Goal: Information Seeking & Learning: Learn about a topic

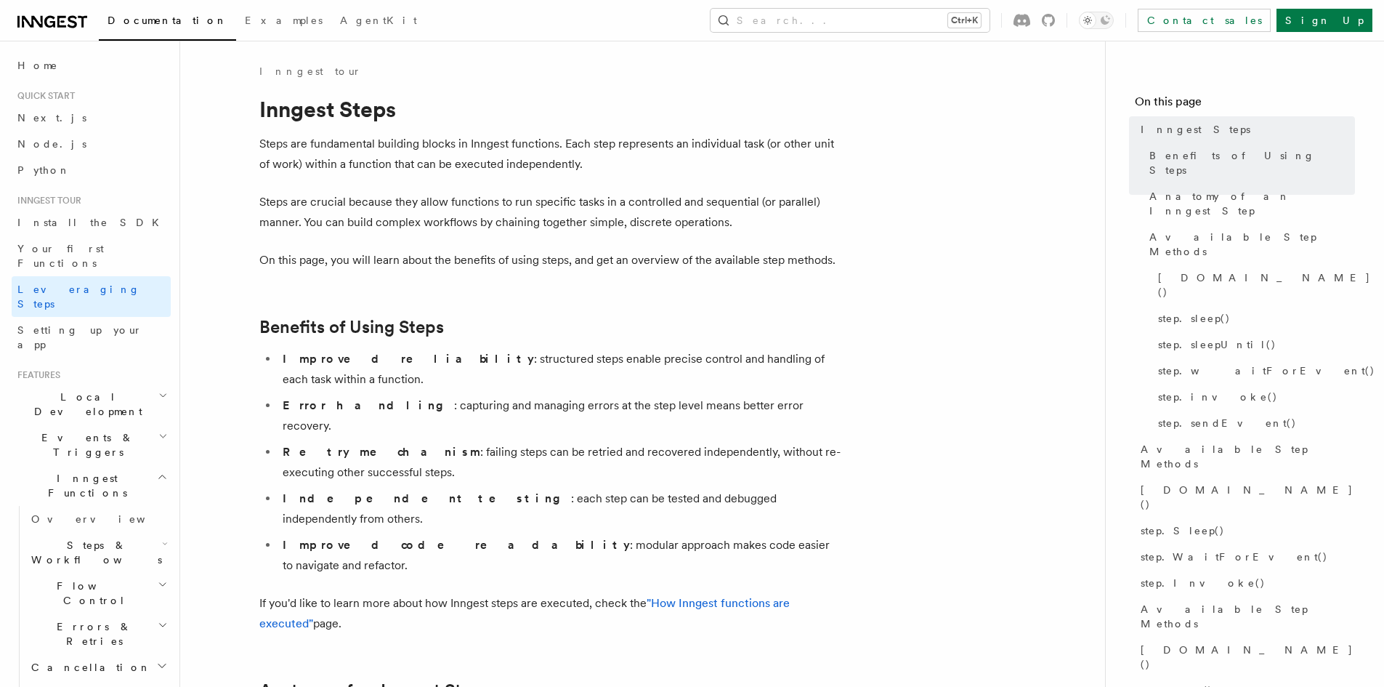
click at [83, 27] on icon at bounding box center [82, 22] width 9 height 12
click at [245, 17] on span "Examples" at bounding box center [284, 21] width 78 height 12
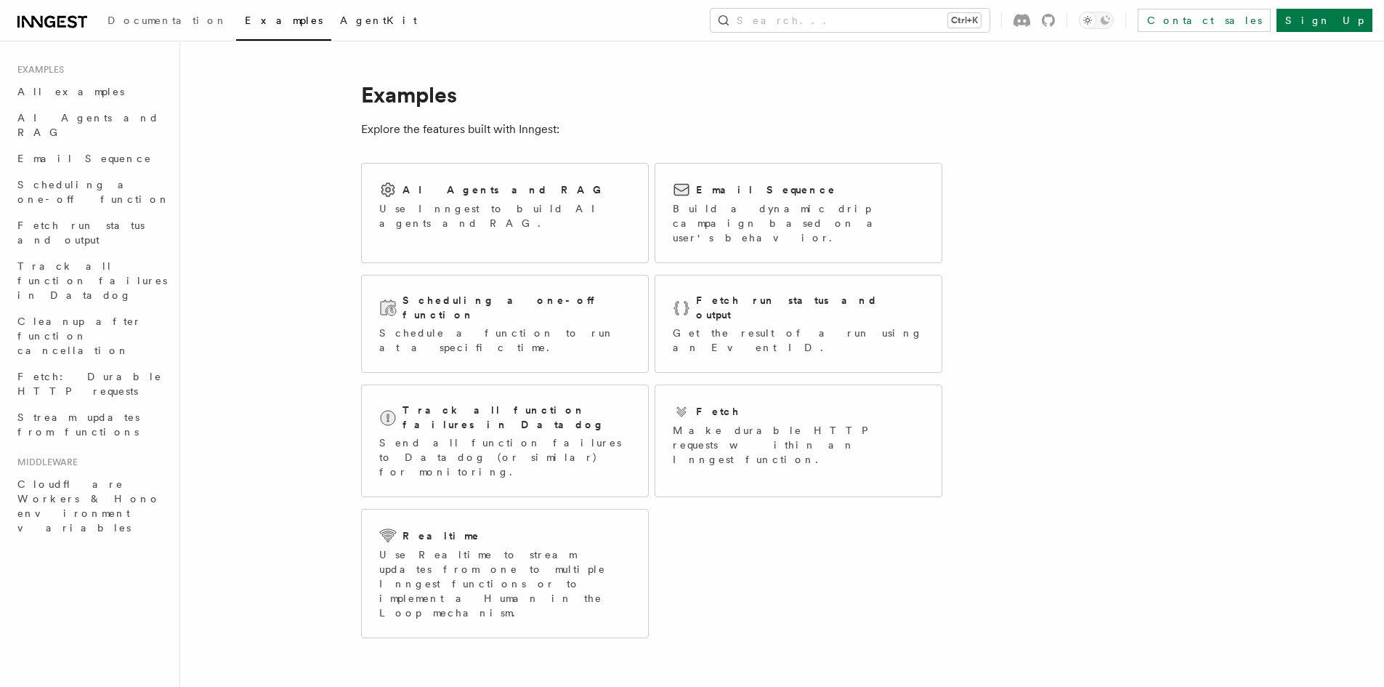
click at [340, 23] on span "AgentKit" at bounding box center [378, 21] width 77 height 12
click at [506, 214] on p "Use Inngest to build AI agents and RAG." at bounding box center [504, 215] width 251 height 29
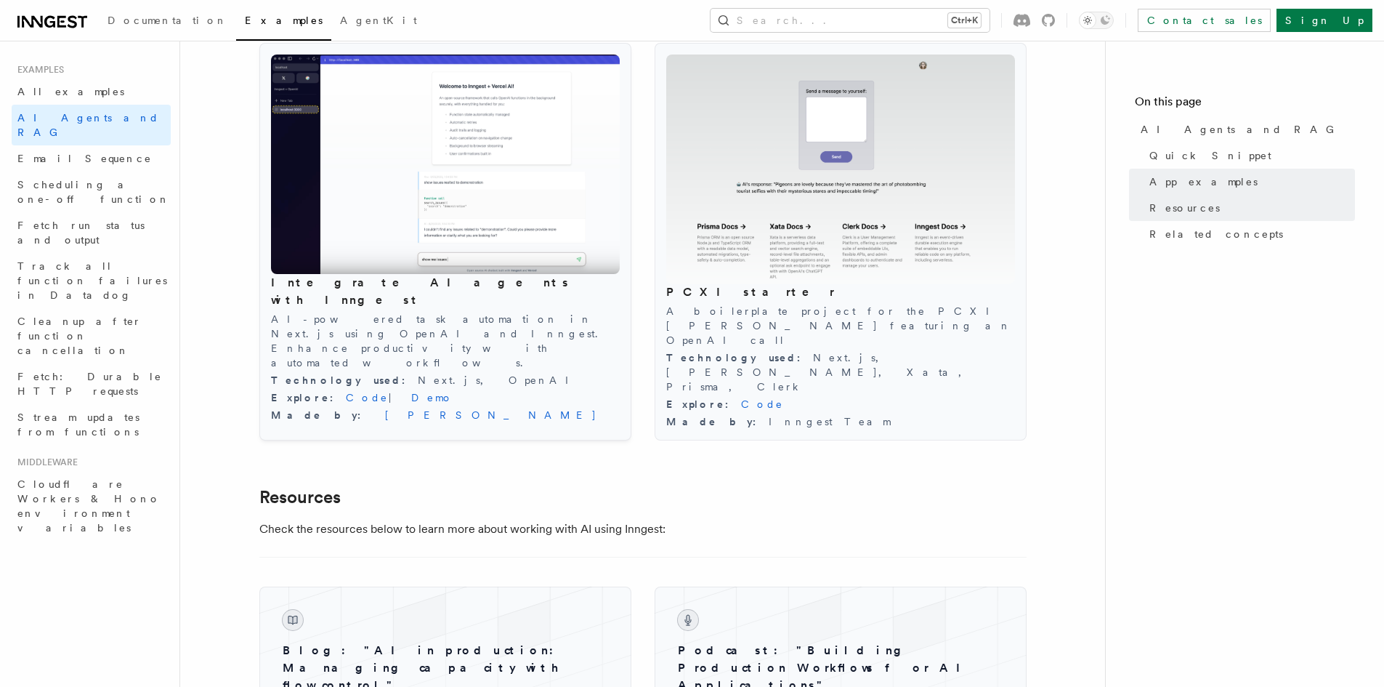
scroll to position [1526, 0]
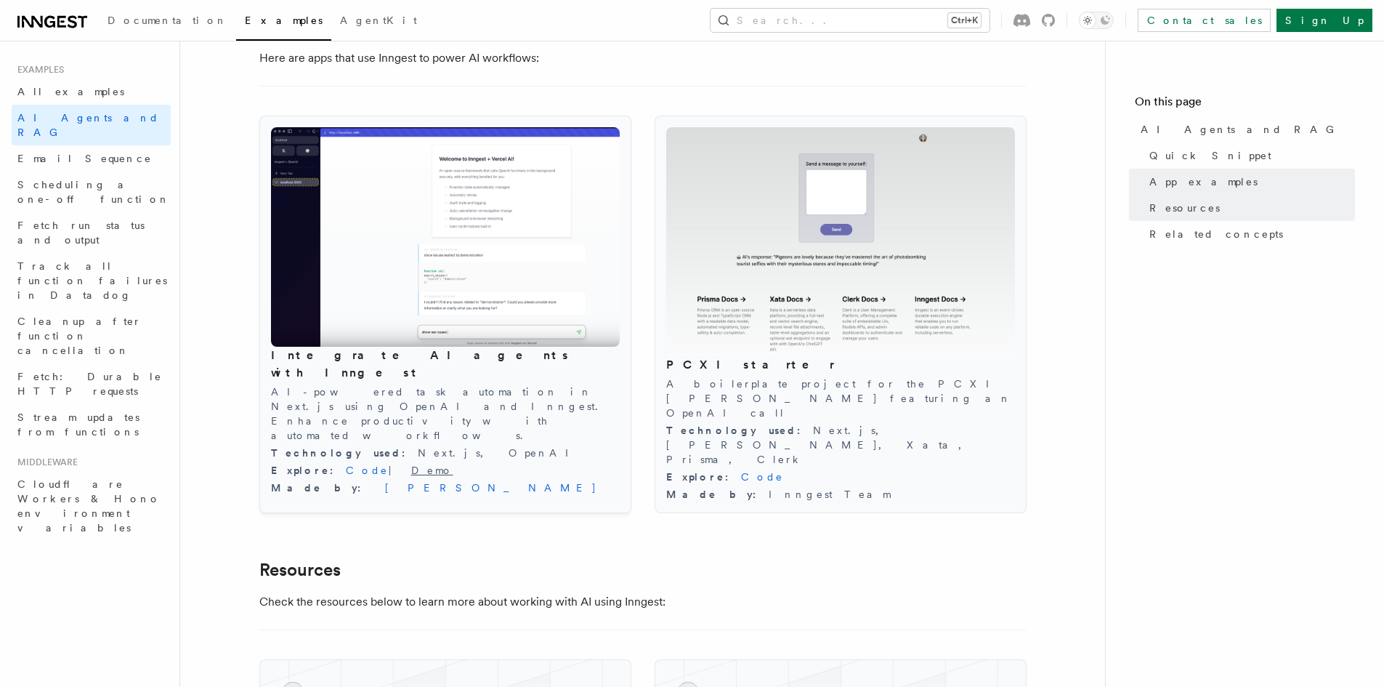
click at [411, 464] on link "Demo" at bounding box center [432, 470] width 42 height 12
